Goal: Transaction & Acquisition: Purchase product/service

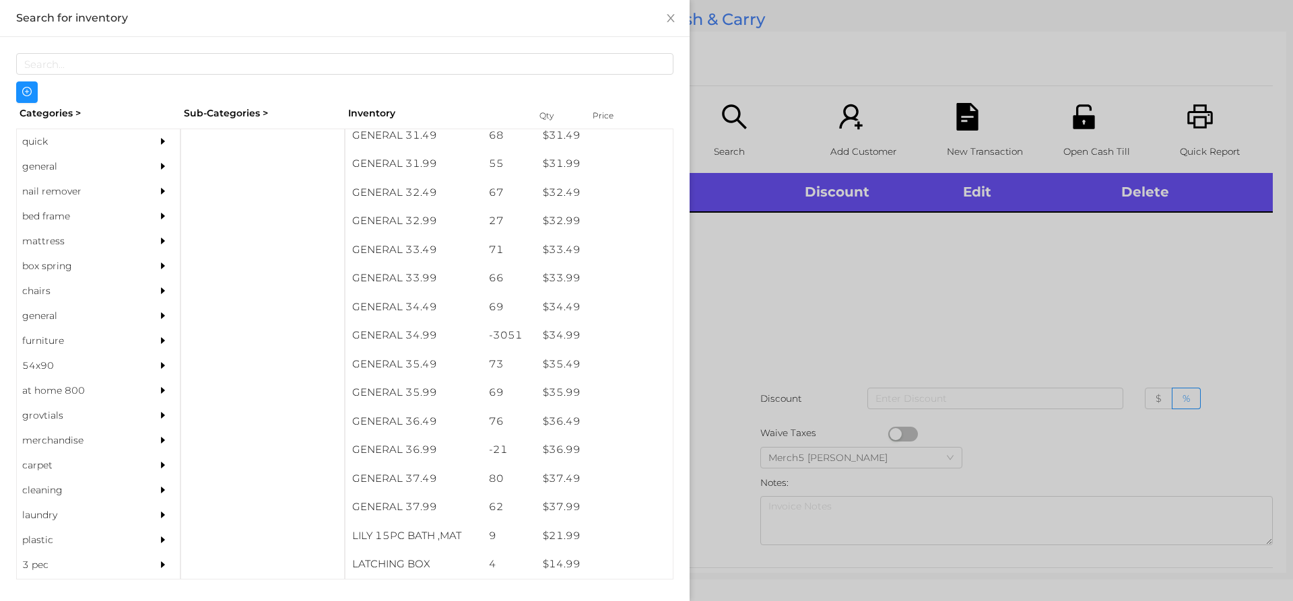
scroll to position [2117, 0]
click at [34, 142] on div "quick" at bounding box center [78, 141] width 123 height 25
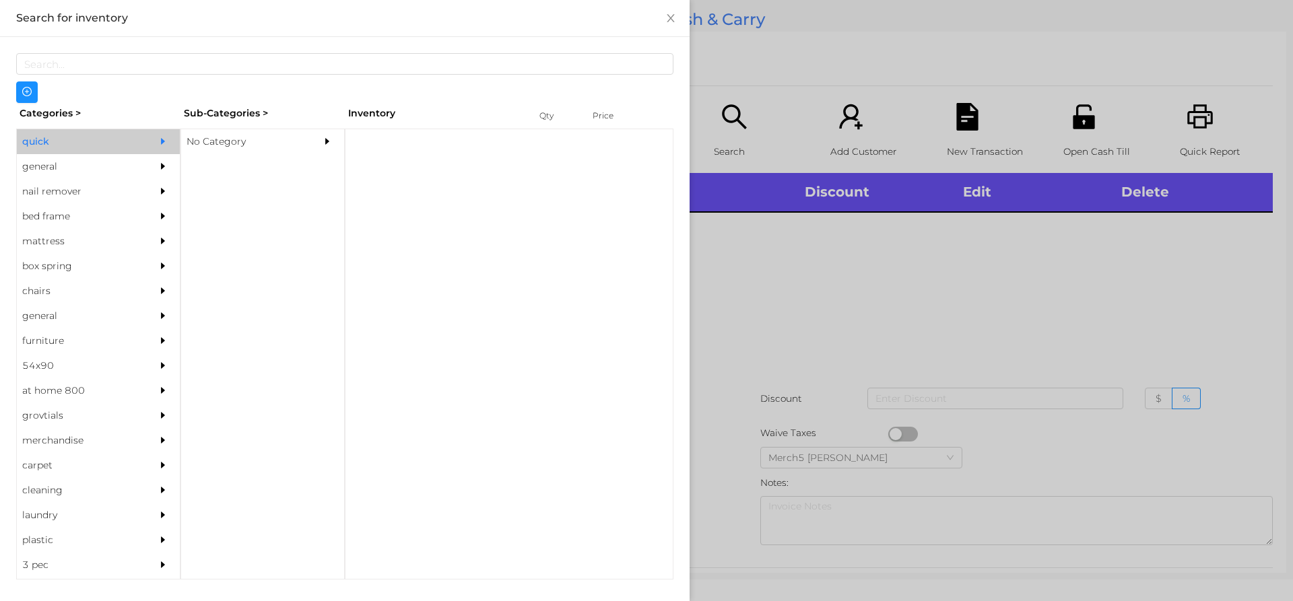
click at [206, 151] on div "No Category" at bounding box center [242, 141] width 123 height 25
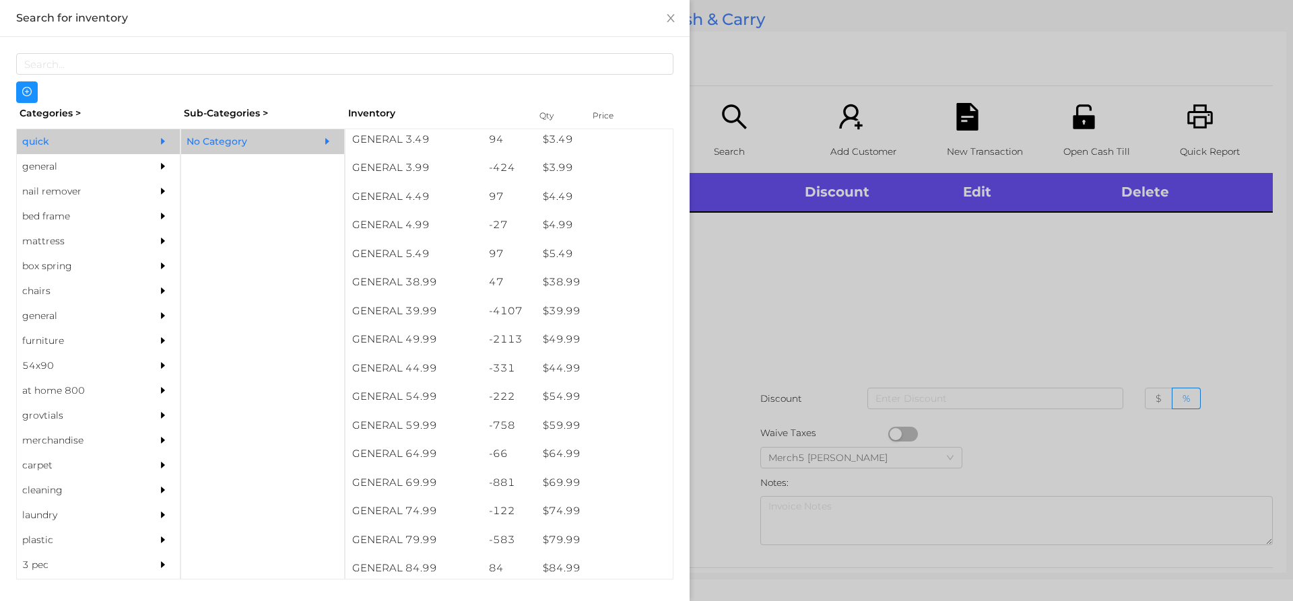
scroll to position [609, 0]
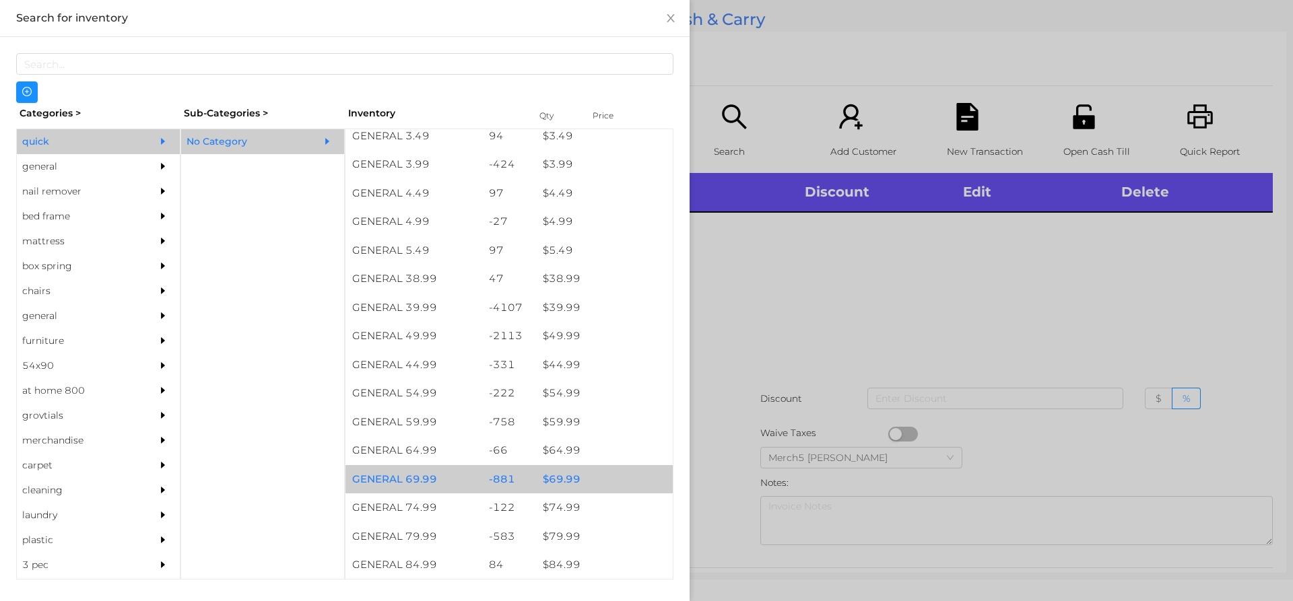
click at [570, 484] on div "$ 69.99" at bounding box center [604, 479] width 137 height 29
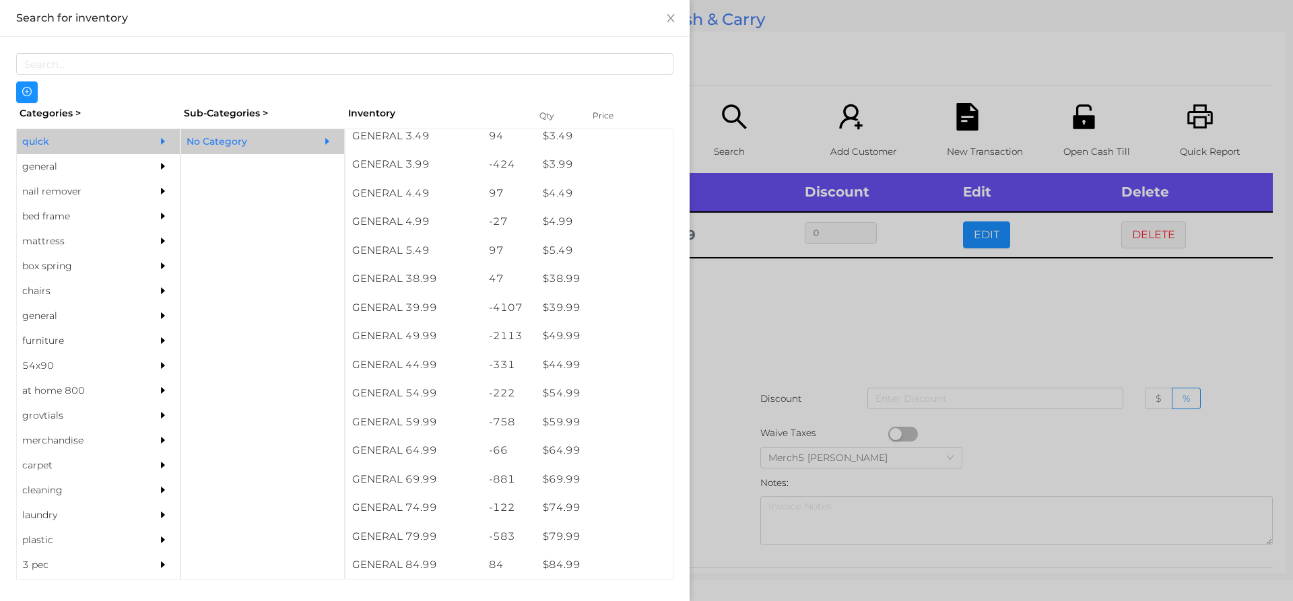
click at [38, 178] on div "general" at bounding box center [78, 166] width 123 height 25
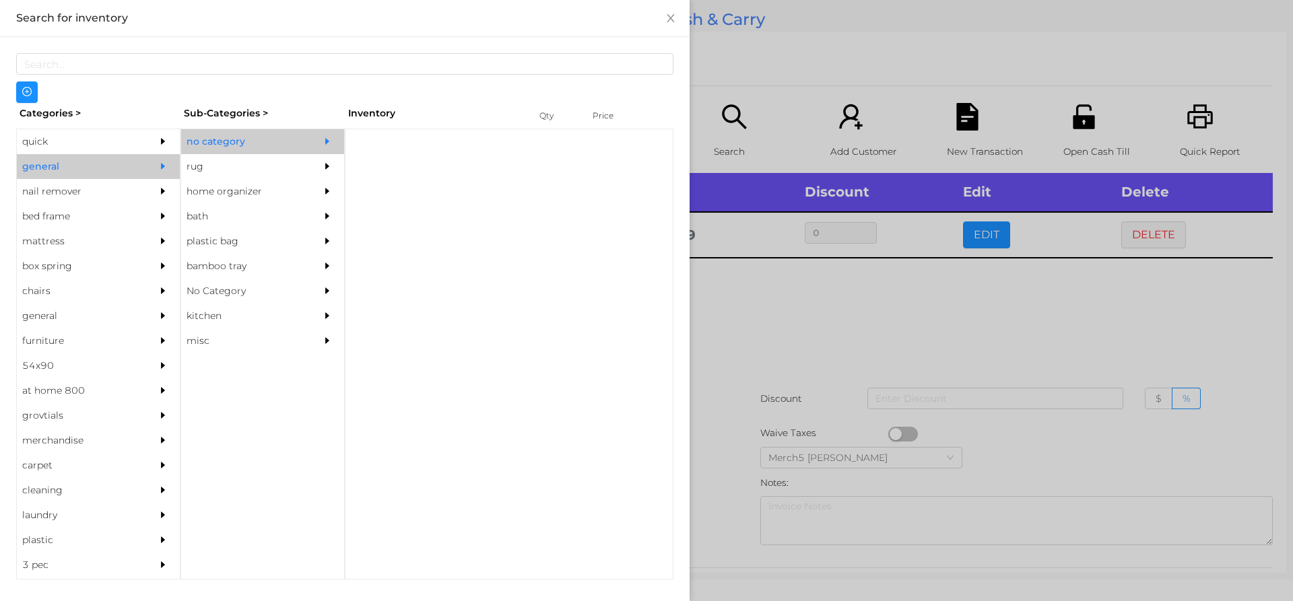
click at [227, 139] on div "no category" at bounding box center [242, 141] width 123 height 25
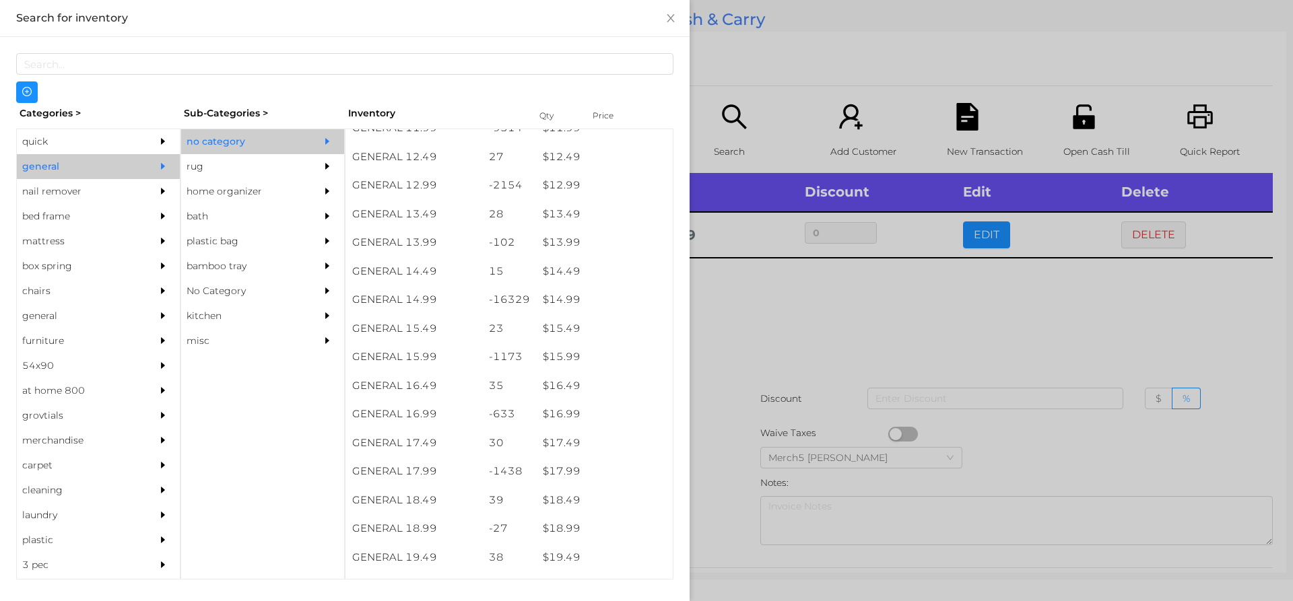
scroll to position [1031, 0]
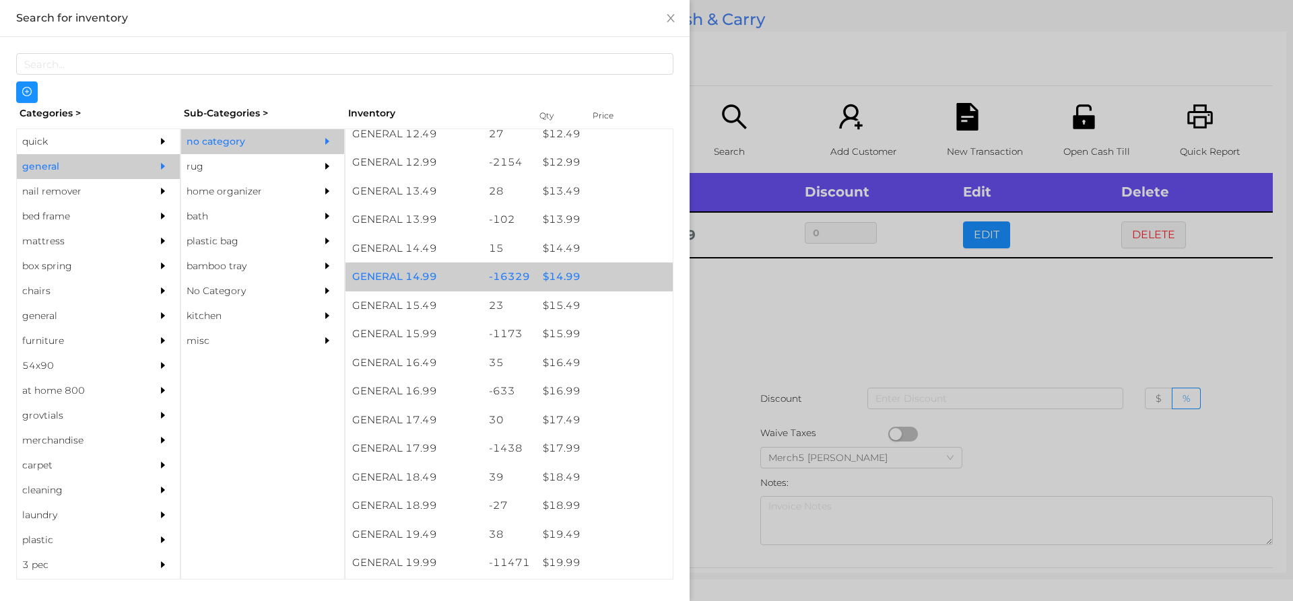
click at [555, 278] on div "$ 14.99" at bounding box center [604, 277] width 137 height 29
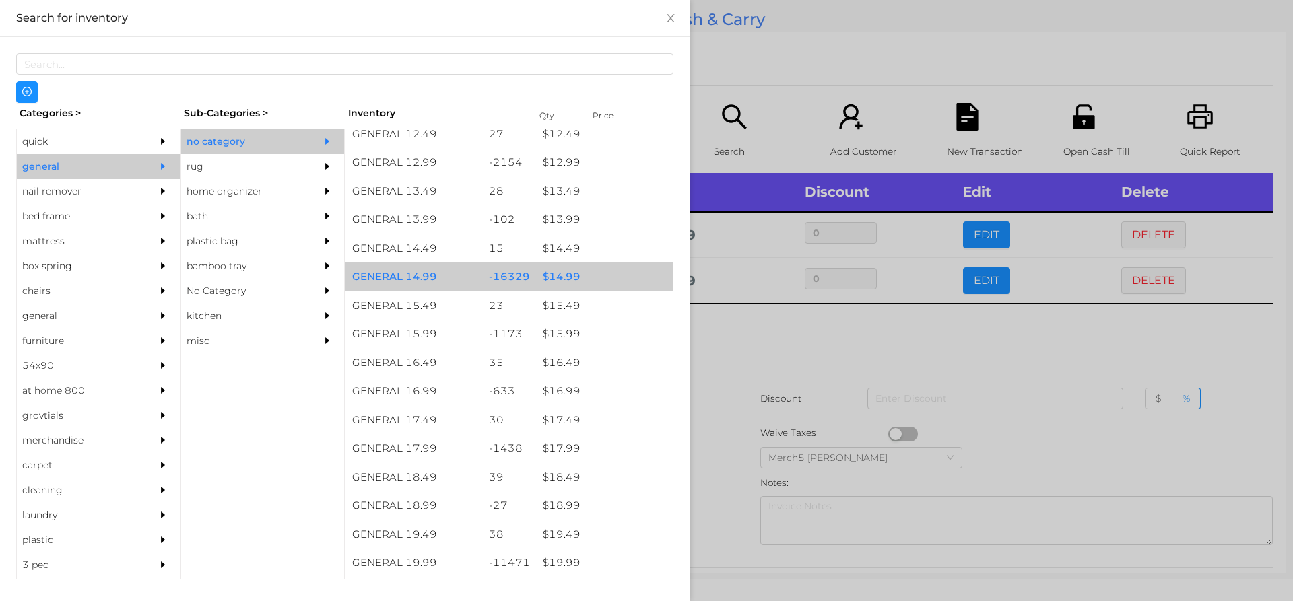
click at [553, 275] on div "$ 14.99" at bounding box center [604, 277] width 137 height 29
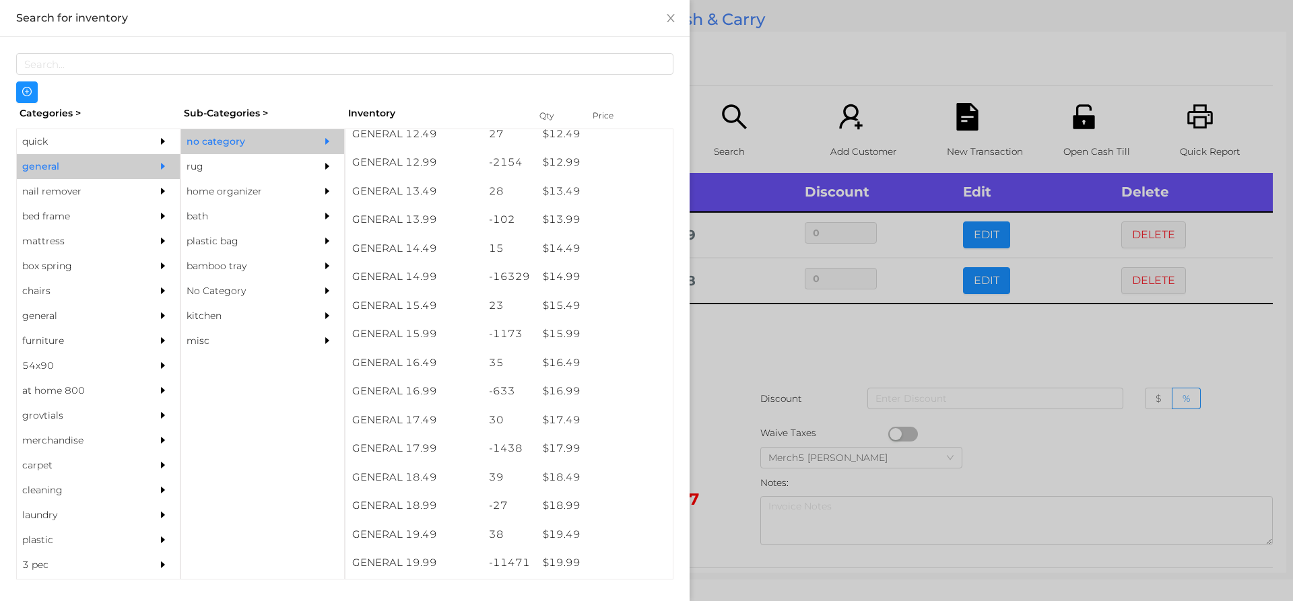
click at [736, 342] on div at bounding box center [646, 300] width 1293 height 601
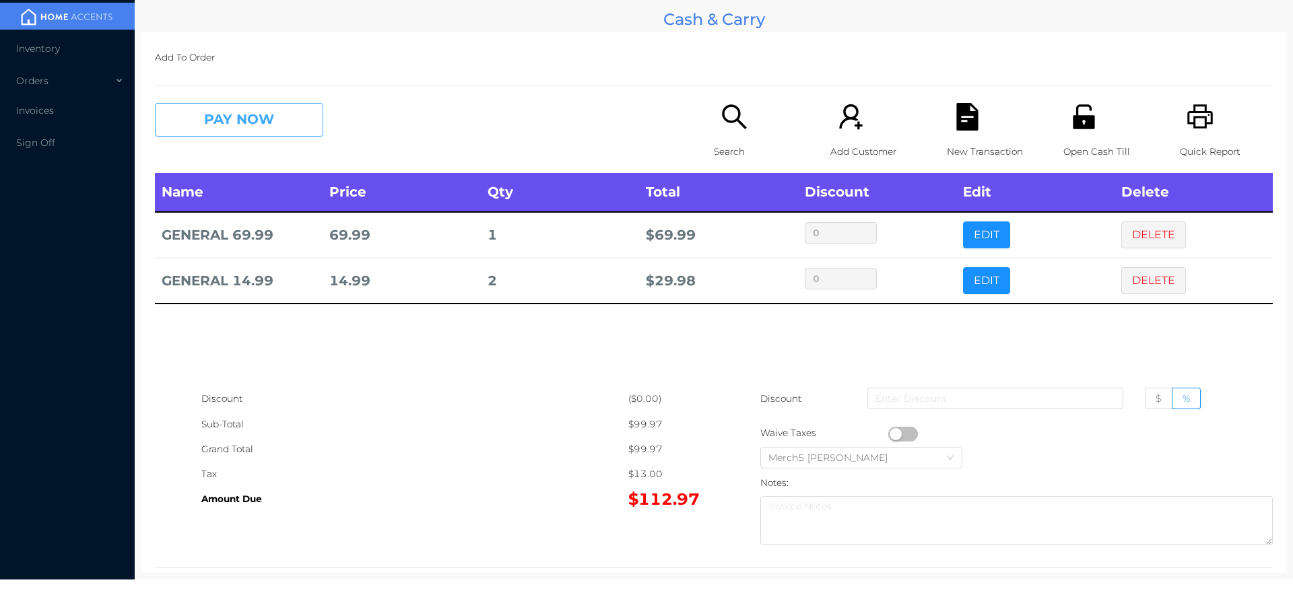
click at [257, 123] on button "PAY NOW" at bounding box center [239, 120] width 168 height 34
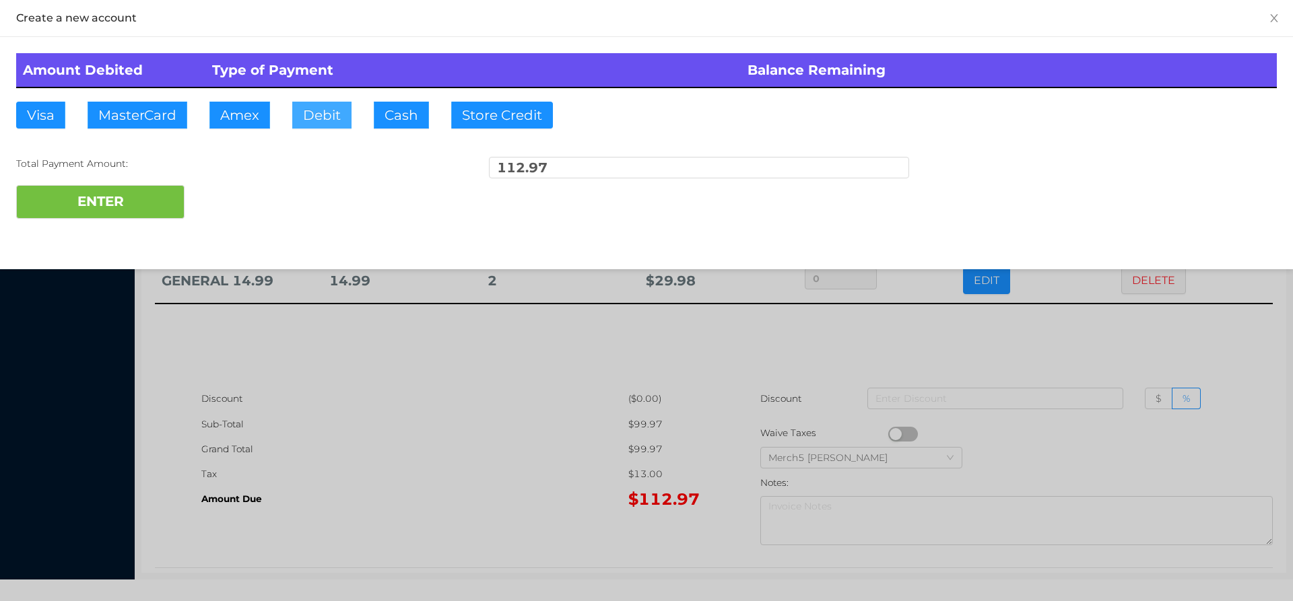
click at [327, 113] on button "Debit" at bounding box center [321, 115] width 59 height 27
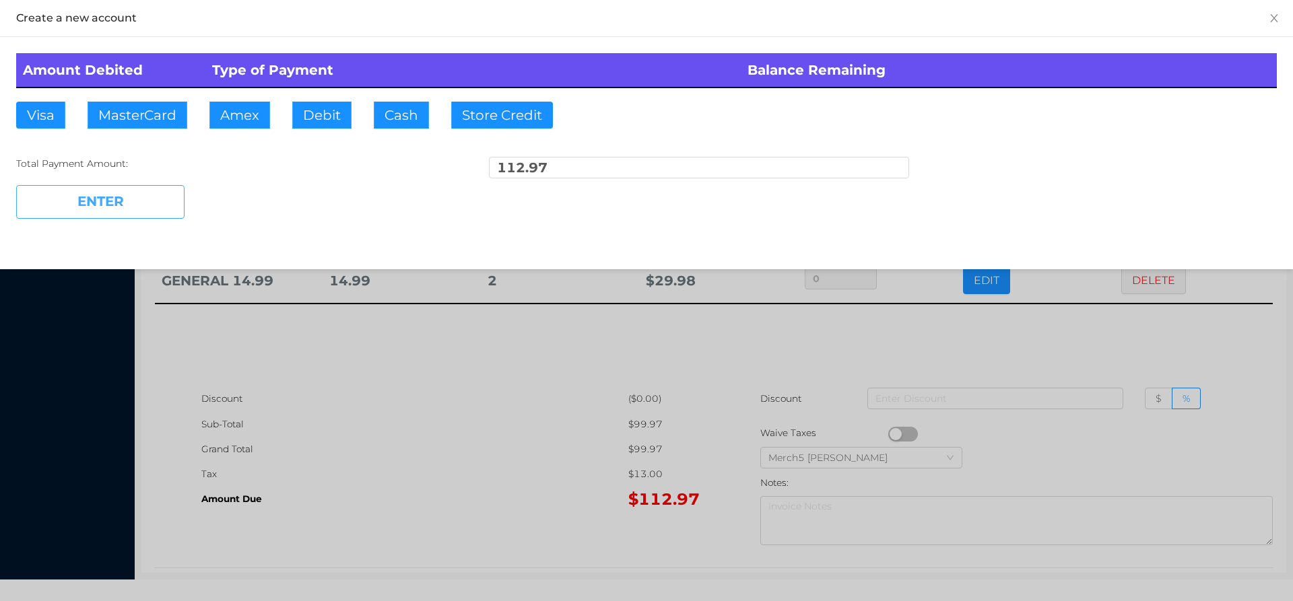
click at [147, 203] on button "ENTER" at bounding box center [100, 202] width 168 height 34
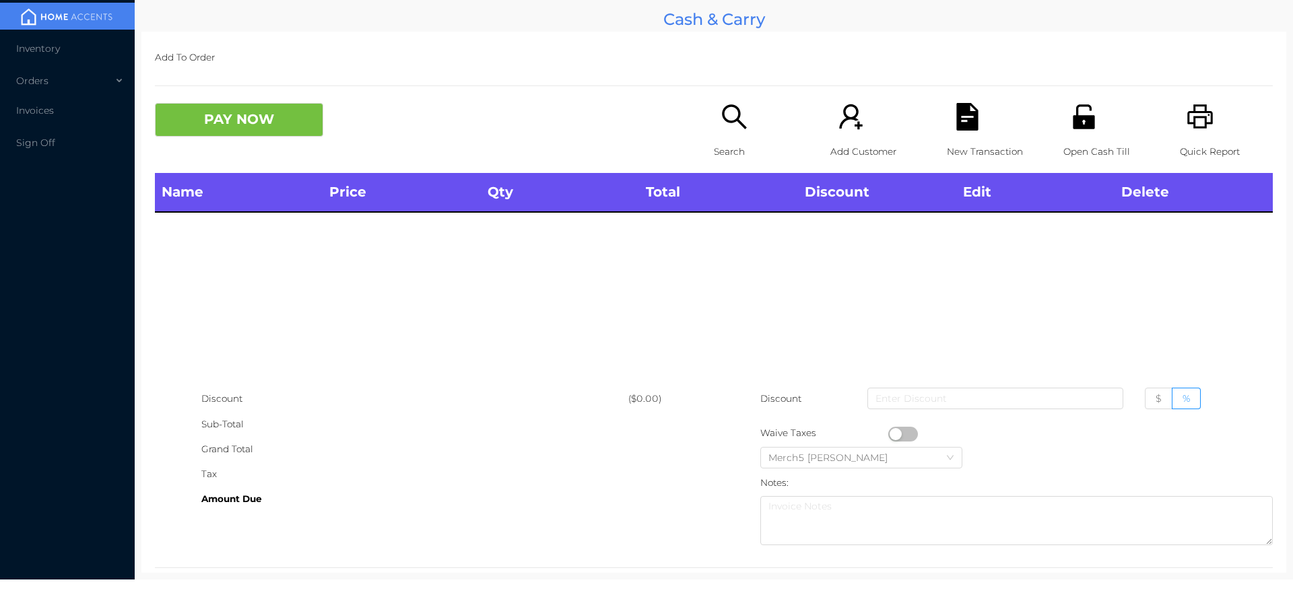
click at [1188, 118] on icon "icon: printer" at bounding box center [1200, 116] width 26 height 24
